Goal: Task Accomplishment & Management: Complete application form

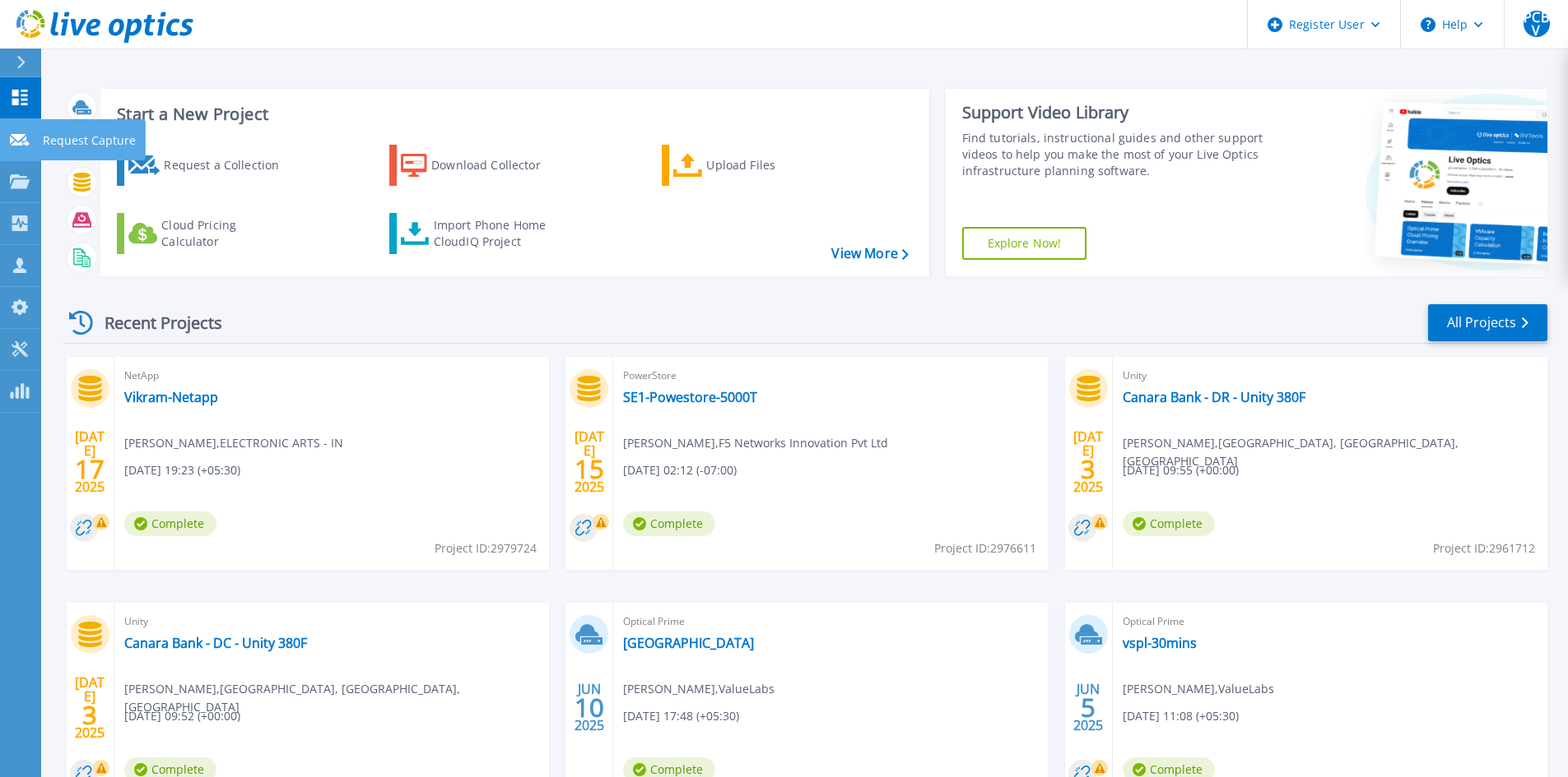
click at [20, 141] on icon at bounding box center [19, 140] width 20 height 12
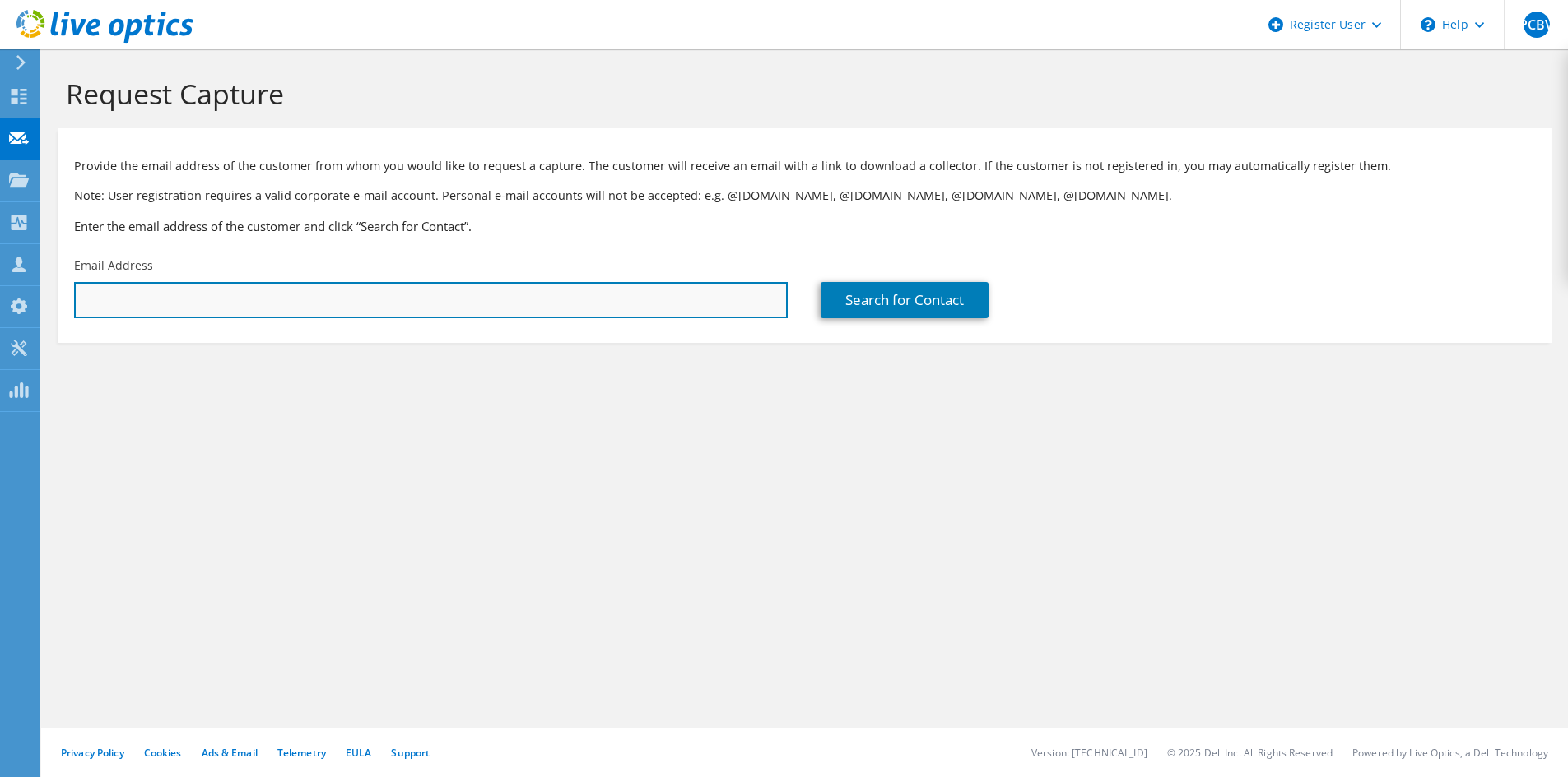
click at [334, 313] on input "text" at bounding box center [430, 301] width 713 height 37
paste input "[EMAIL_ADDRESS][DOMAIN_NAME]"
type input "[EMAIL_ADDRESS][DOMAIN_NAME]"
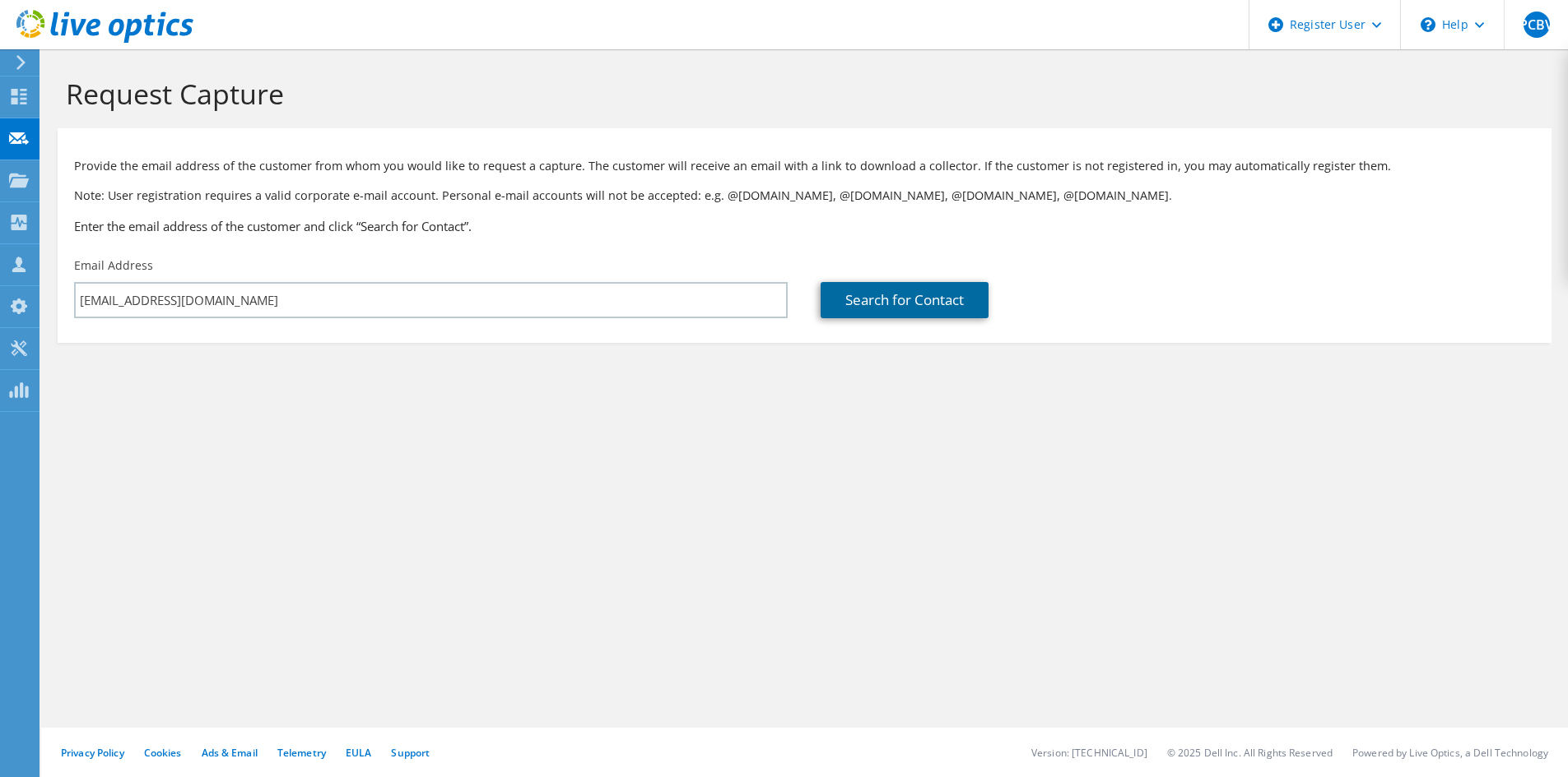
click at [908, 311] on link "Search for Contact" at bounding box center [904, 301] width 168 height 37
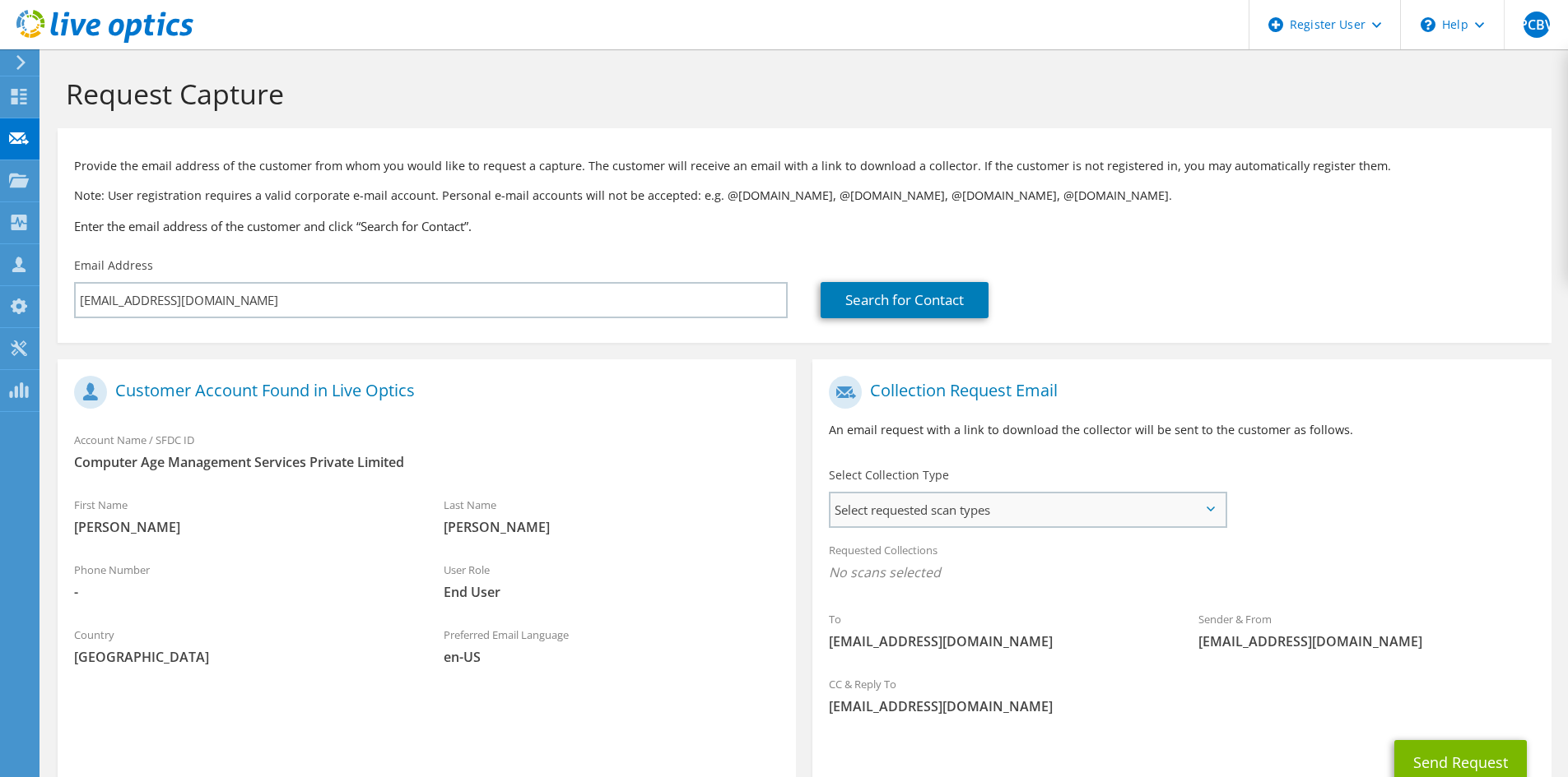
click at [1021, 508] on span "Select requested scan types" at bounding box center [1027, 510] width 394 height 33
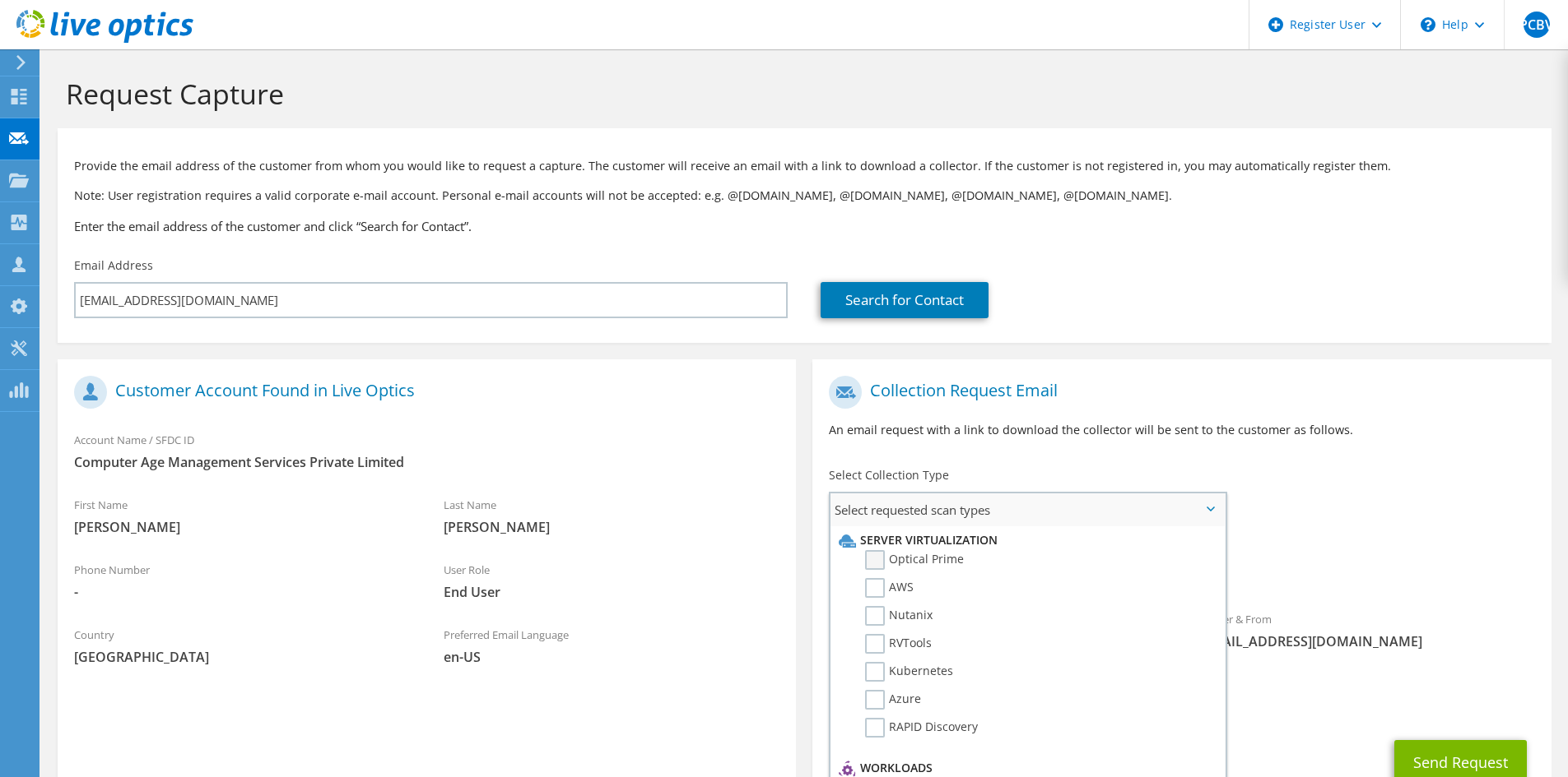
click at [879, 566] on label "Optical Prime" at bounding box center [915, 560] width 99 height 20
click at [0, 0] on input "Optical Prime" at bounding box center [0, 0] width 0 height 0
click at [865, 589] on label "Unity" at bounding box center [891, 589] width 53 height 20
click at [0, 0] on input "Unity" at bounding box center [0, 0] width 0 height 0
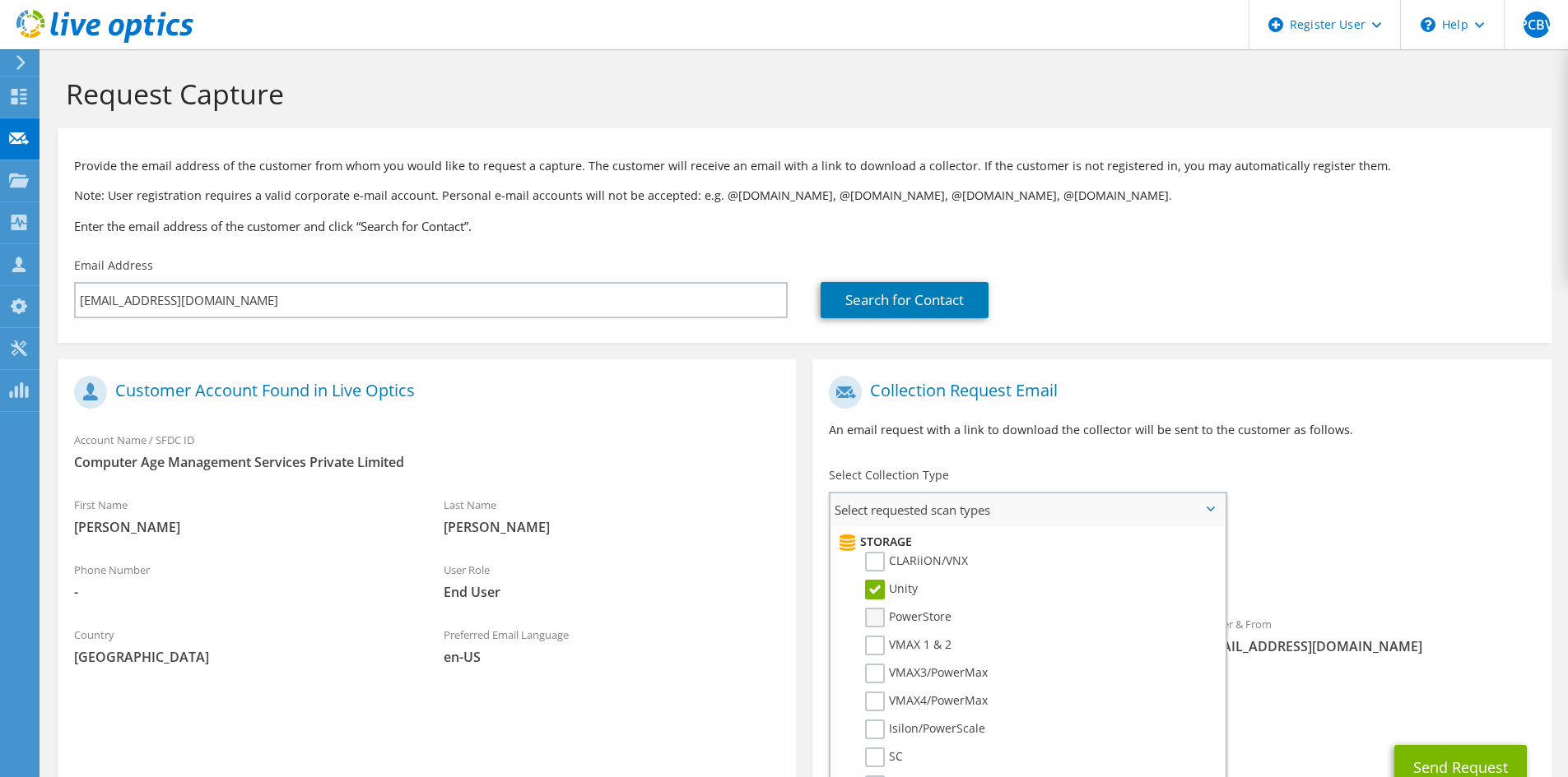
click at [877, 621] on label "PowerStore" at bounding box center [908, 617] width 86 height 20
click at [0, 0] on input "PowerStore" at bounding box center [0, 0] width 0 height 0
click at [877, 760] on label "SC" at bounding box center [884, 757] width 38 height 20
click at [0, 0] on input "SC" at bounding box center [0, 0] width 0 height 0
click at [878, 559] on label "CLARiiON/VNX" at bounding box center [917, 561] width 103 height 20
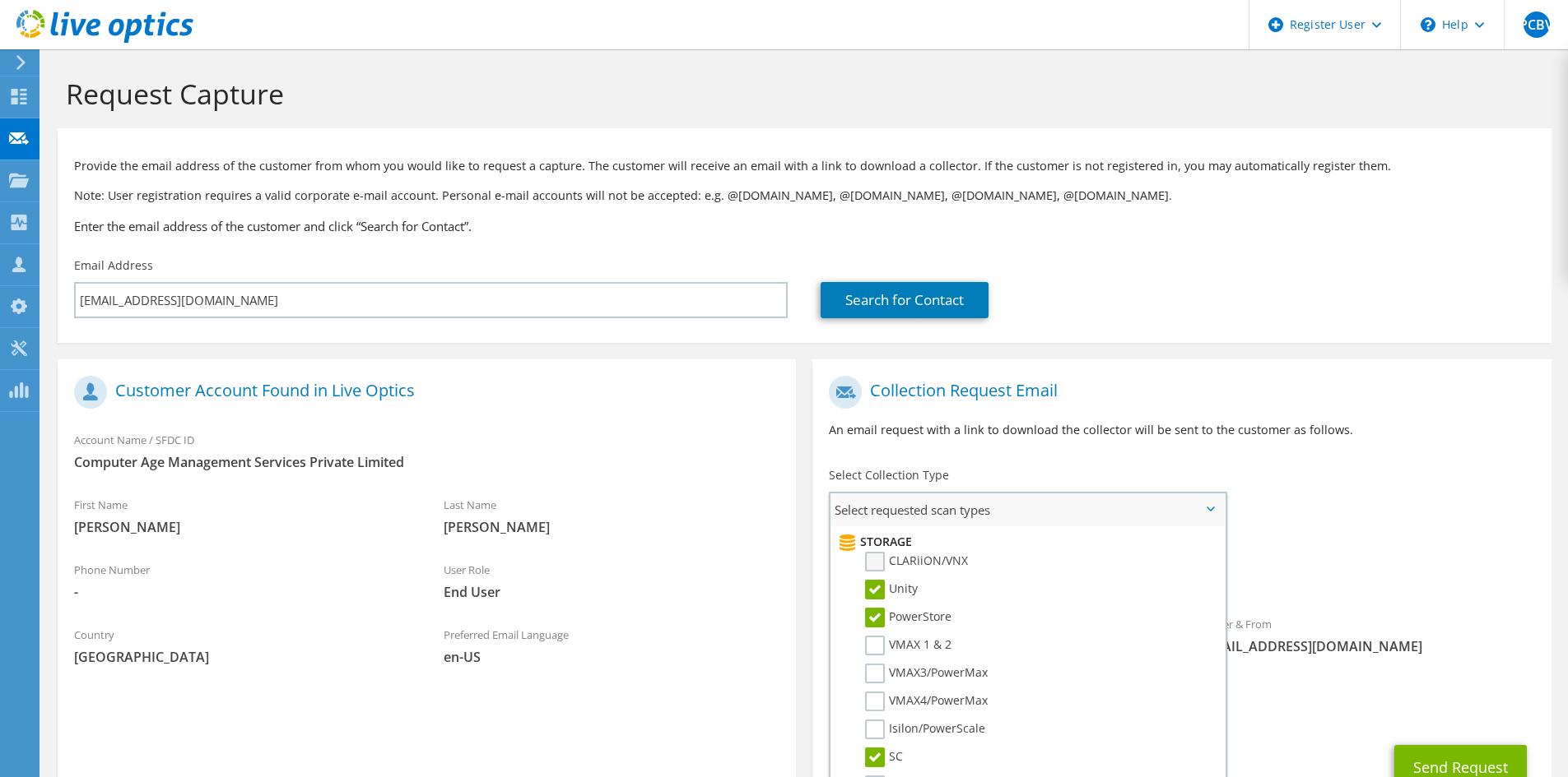
click at [0, 0] on input "CLARiiON/VNX" at bounding box center [0, 0] width 0 height 0
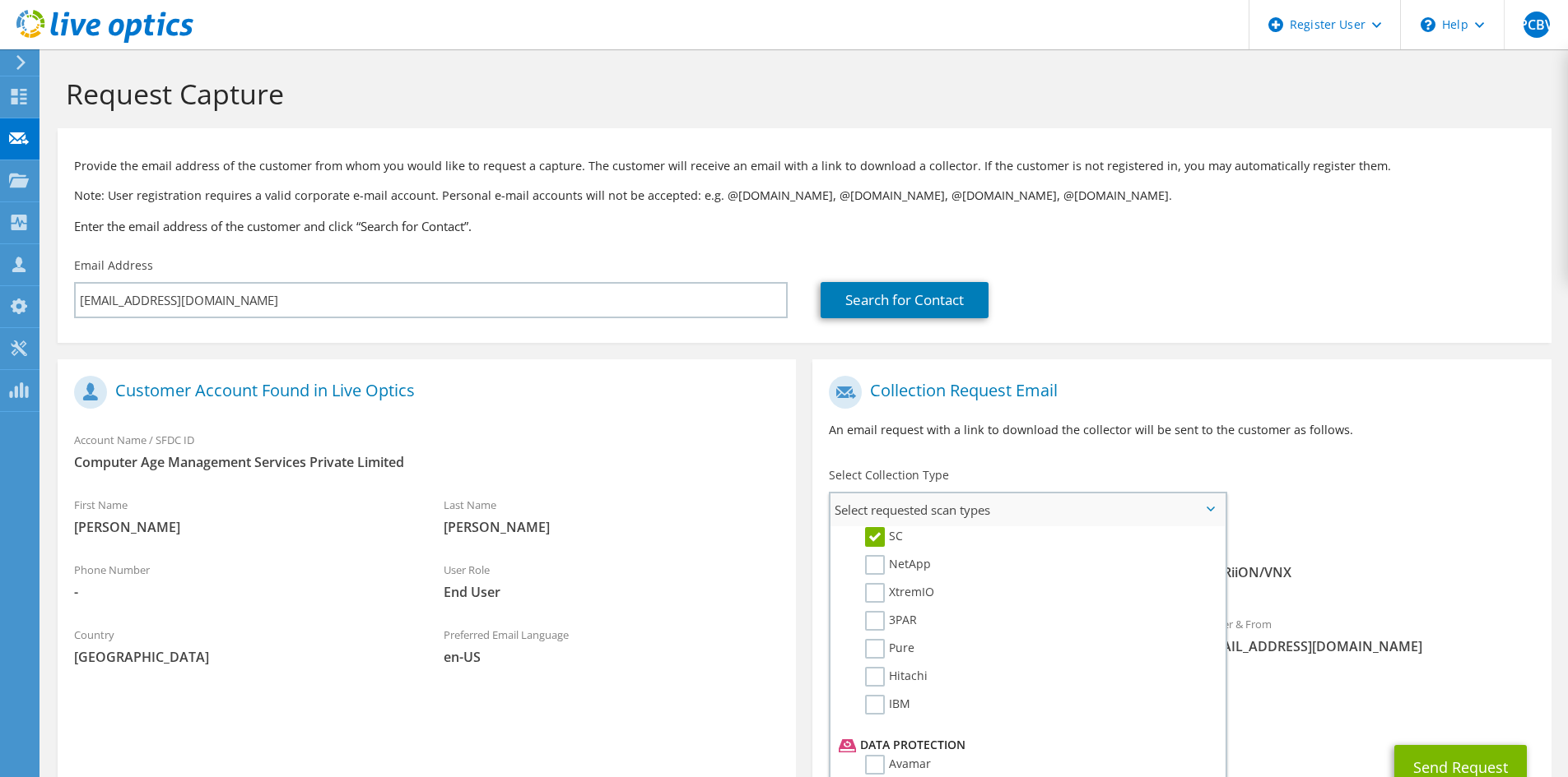
scroll to position [513, 0]
click at [872, 662] on label "Hitachi" at bounding box center [897, 671] width 63 height 20
click at [0, 0] on input "Hitachi" at bounding box center [0, 0] width 0 height 0
click at [876, 563] on label "NetApp" at bounding box center [898, 559] width 66 height 20
click at [0, 0] on input "NetApp" at bounding box center [0, 0] width 0 height 0
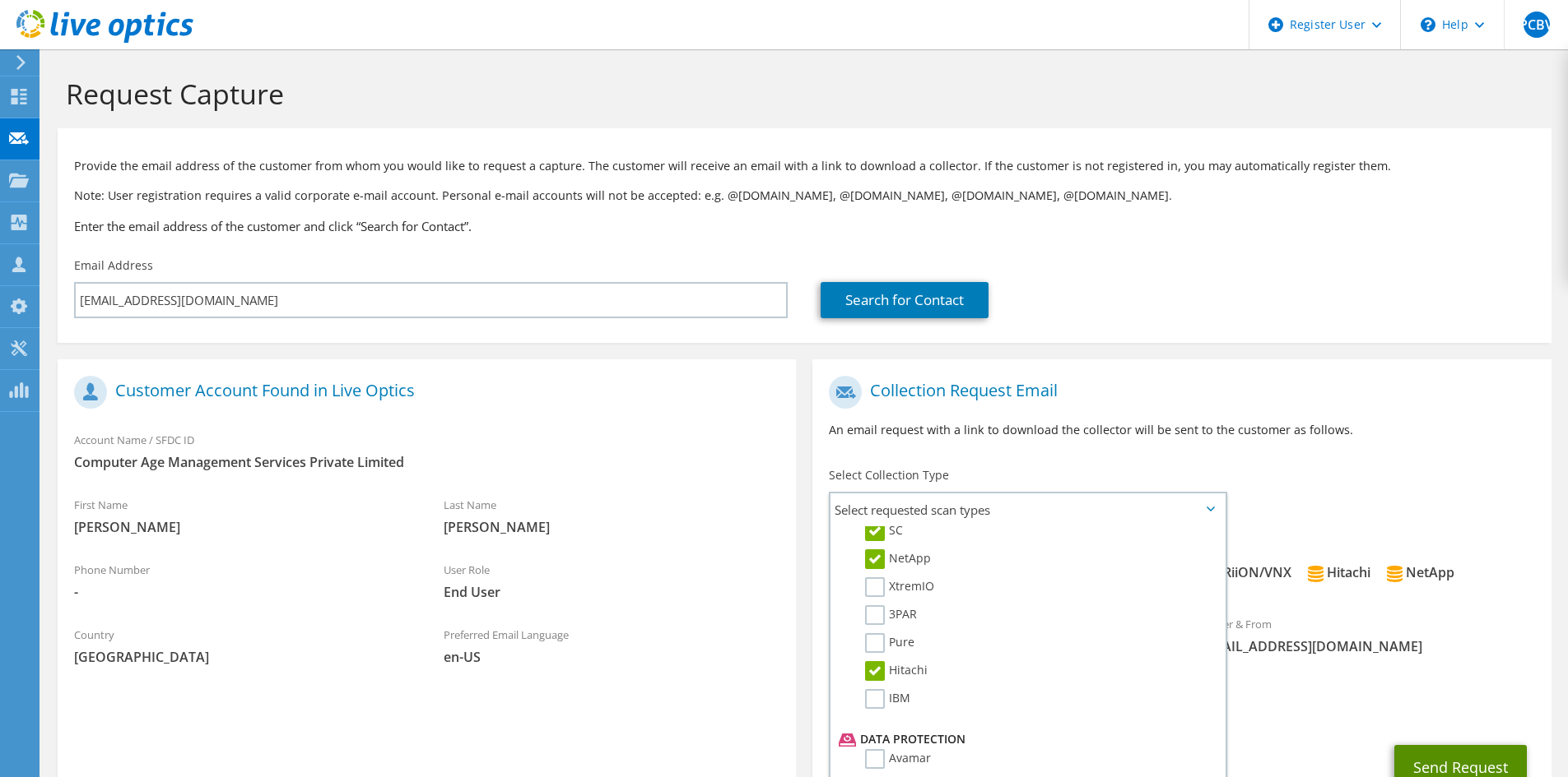
click at [1422, 774] on button "Send Request" at bounding box center [1460, 767] width 132 height 44
